Goal: Information Seeking & Learning: Find specific fact

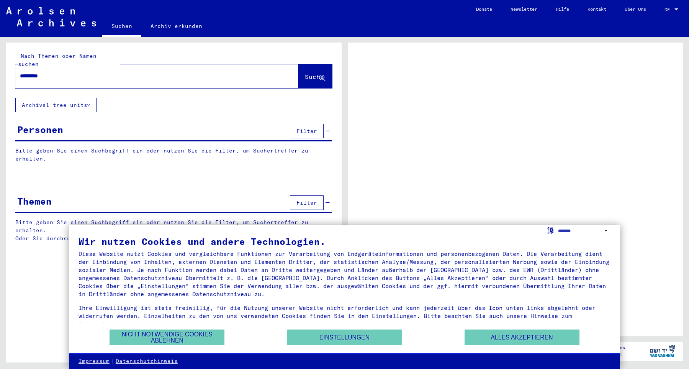
type input "**********"
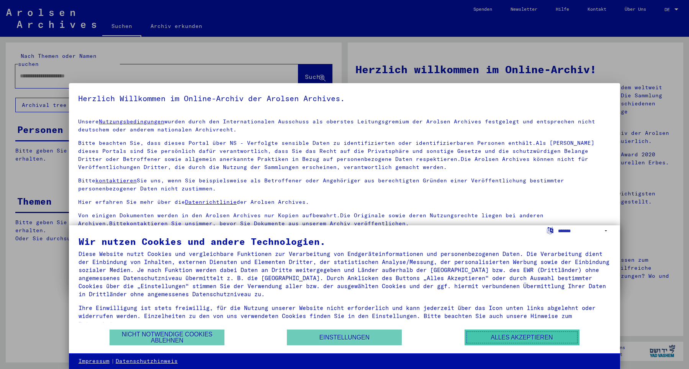
click at [493, 333] on button "Alles akzeptieren" at bounding box center [522, 337] width 115 height 16
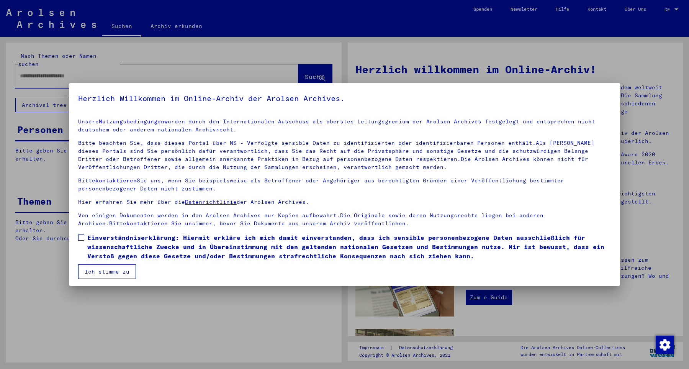
click at [319, 70] on div at bounding box center [344, 184] width 689 height 369
click at [116, 273] on button "Ich stimme zu" at bounding box center [107, 271] width 58 height 15
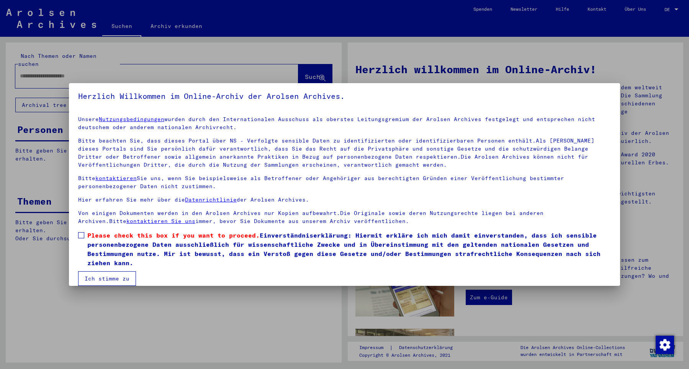
click at [131, 243] on span "Please check this box if you want to proceed. Einverständniserklärung: Hiermit …" at bounding box center [349, 249] width 524 height 37
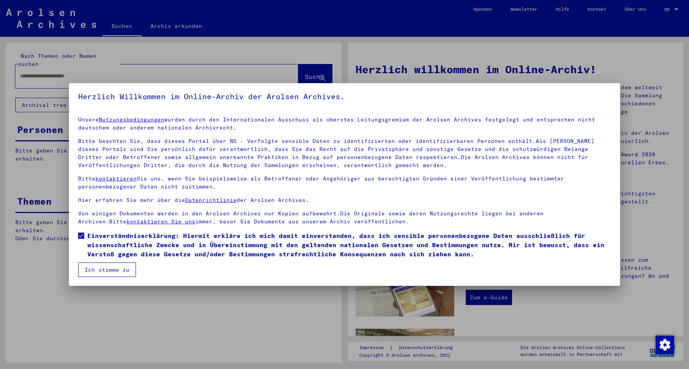
click at [118, 274] on button "Ich stimme zu" at bounding box center [107, 269] width 58 height 15
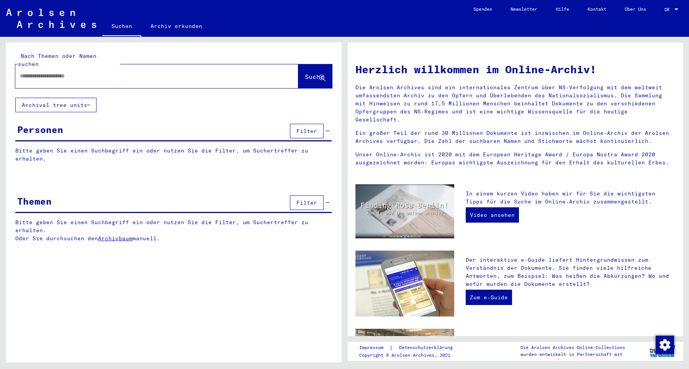
click at [226, 76] on div at bounding box center [145, 75] width 260 height 17
click at [214, 72] on input "text" at bounding box center [148, 76] width 256 height 8
